Goal: Task Accomplishment & Management: Use online tool/utility

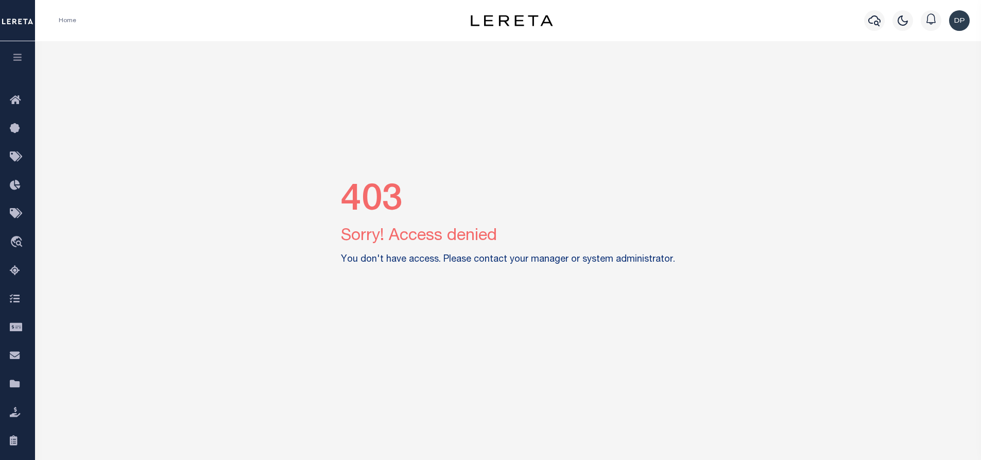
click at [961, 20] on img "button" at bounding box center [959, 20] width 21 height 21
click at [917, 73] on span "Sign out" at bounding box center [918, 73] width 29 height 7
click at [960, 14] on img "button" at bounding box center [959, 20] width 21 height 21
click at [913, 74] on span "Sign out" at bounding box center [918, 73] width 29 height 7
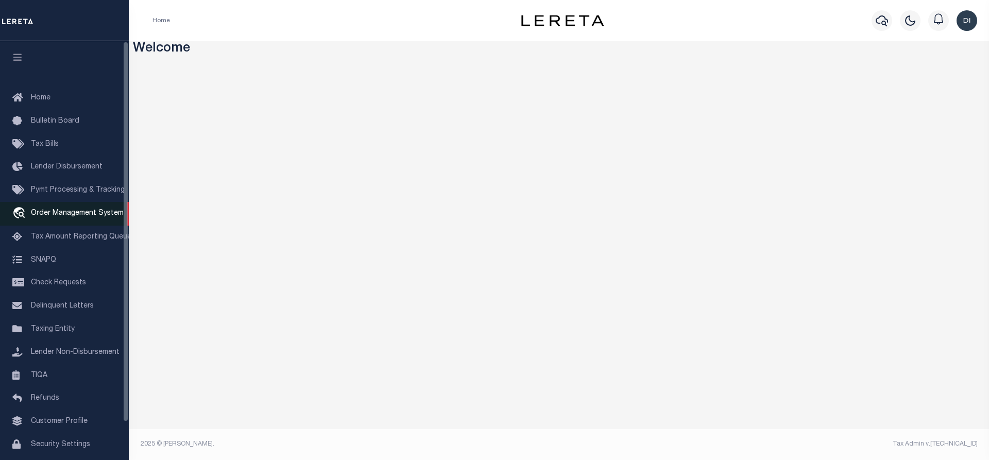
click at [84, 214] on span "Order Management System" at bounding box center [77, 213] width 93 height 7
